Goal: Information Seeking & Learning: Learn about a topic

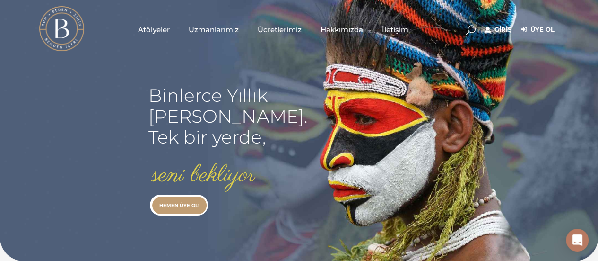
type input "[EMAIL_ADDRESS][DOMAIN_NAME]"
click at [500, 29] on link "Giriş" at bounding box center [498, 29] width 26 height 11
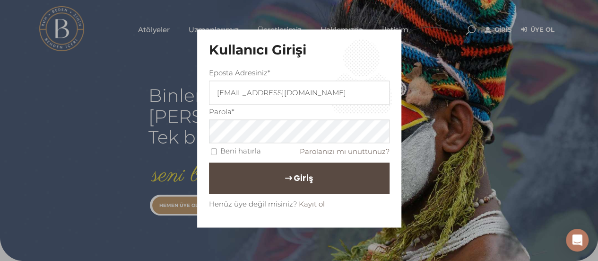
click at [307, 179] on span "Giriş" at bounding box center [303, 178] width 19 height 16
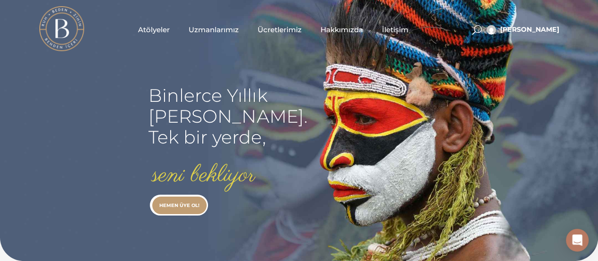
click at [195, 26] on span "Uzmanlarımız" at bounding box center [214, 29] width 50 height 11
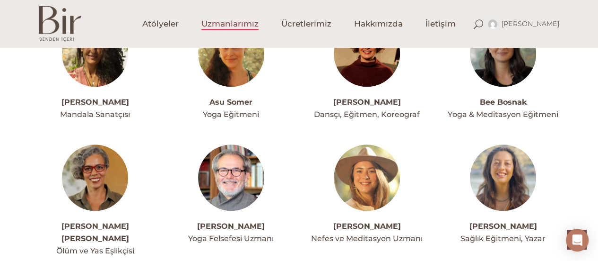
scroll to position [473, 0]
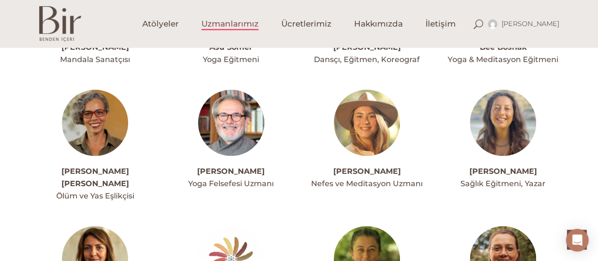
click at [236, 130] on img at bounding box center [231, 122] width 66 height 66
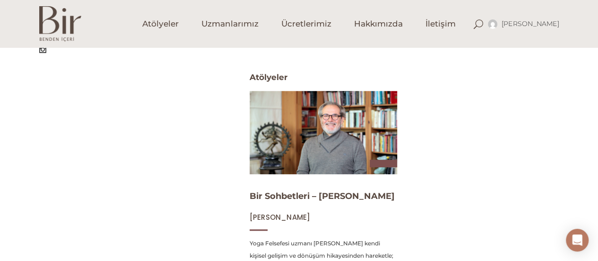
scroll to position [426, 0]
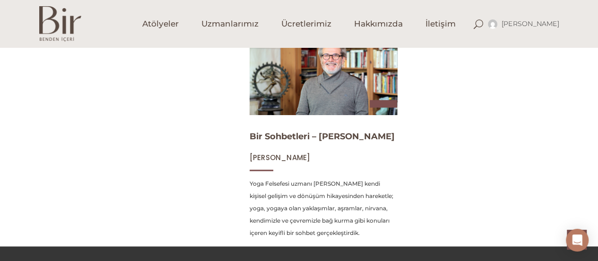
click at [286, 97] on img at bounding box center [323, 73] width 152 height 86
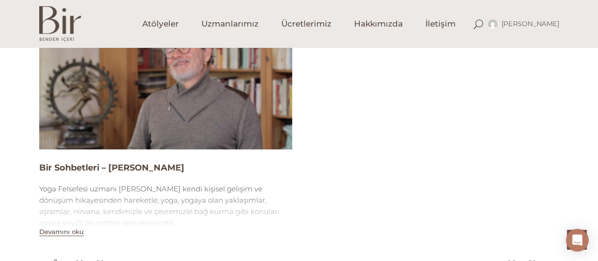
scroll to position [615, 0]
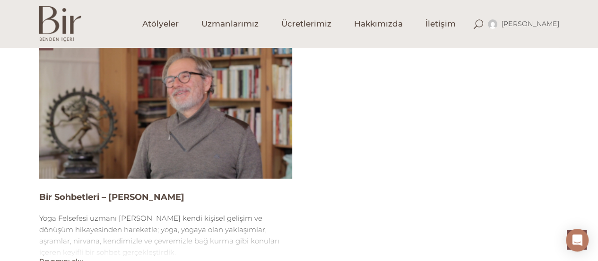
click at [162, 100] on img at bounding box center [165, 107] width 253 height 142
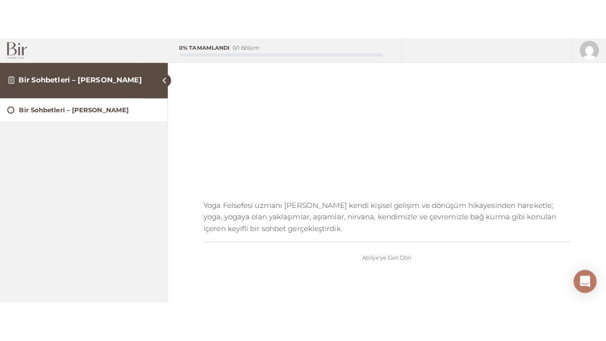
scroll to position [133, 0]
